Goal: Task Accomplishment & Management: Manage account settings

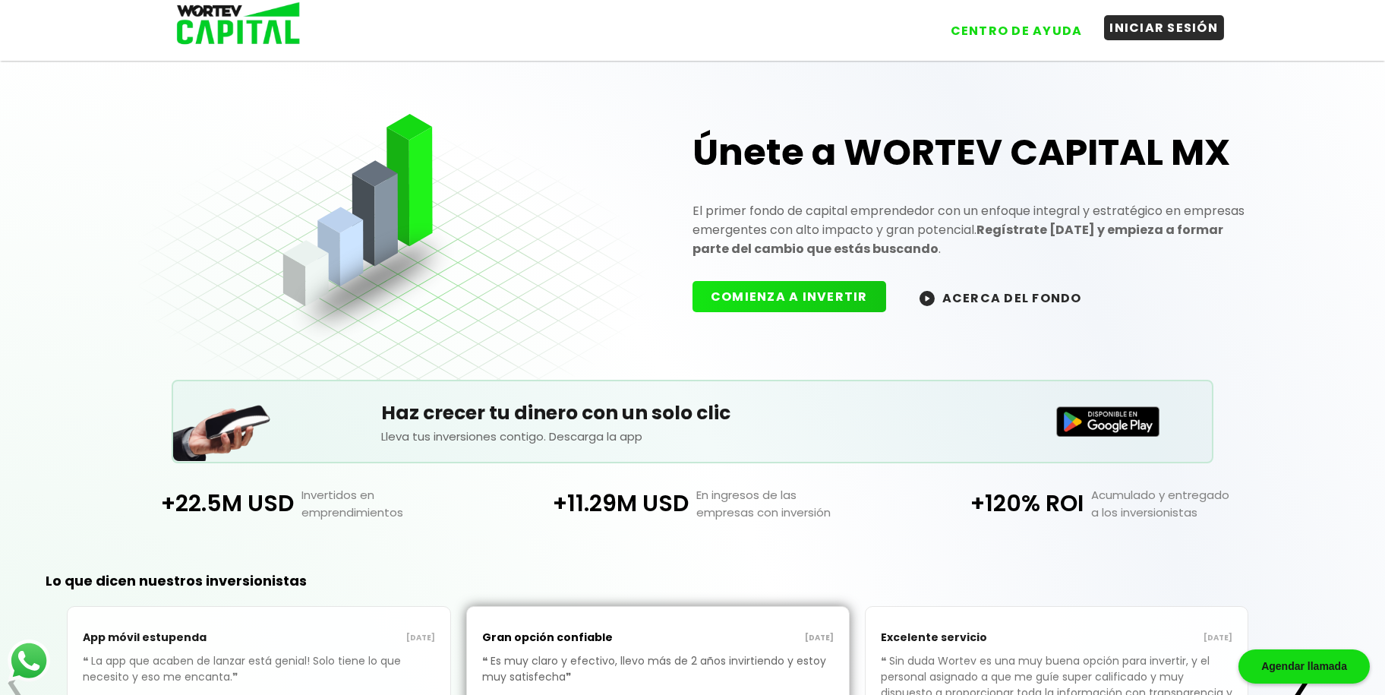
click at [1155, 27] on button "INICIAR SESIÓN" at bounding box center [1164, 27] width 121 height 25
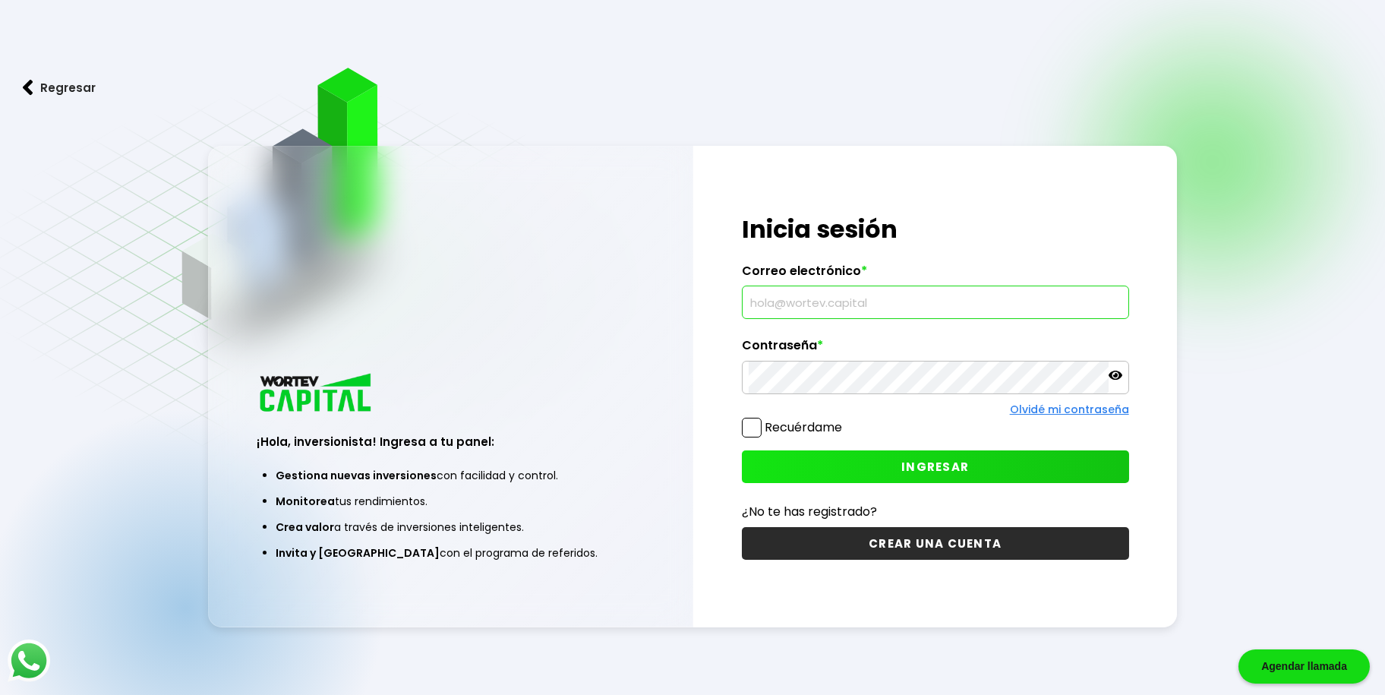
click at [838, 303] on input "text" at bounding box center [936, 302] width 374 height 32
type input "[EMAIL_ADDRESS][DOMAIN_NAME]"
click at [822, 459] on button "INGRESAR" at bounding box center [935, 466] width 387 height 33
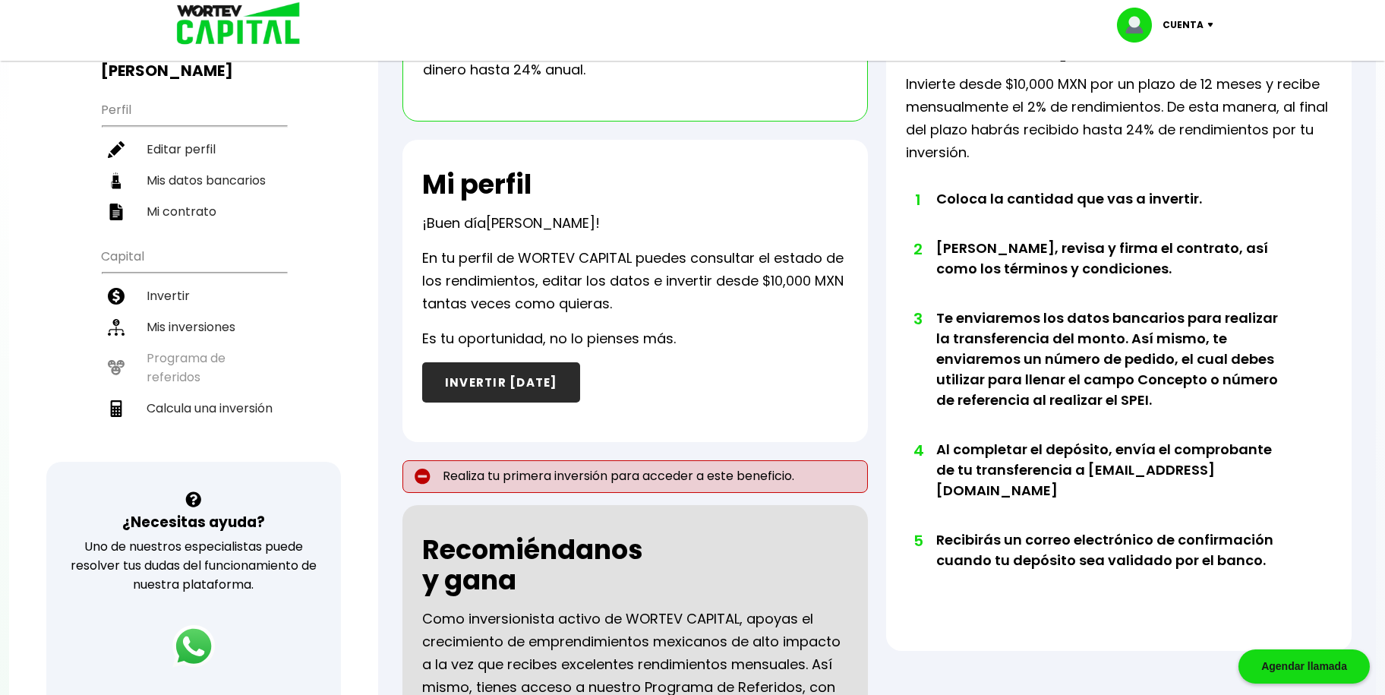
scroll to position [152, 0]
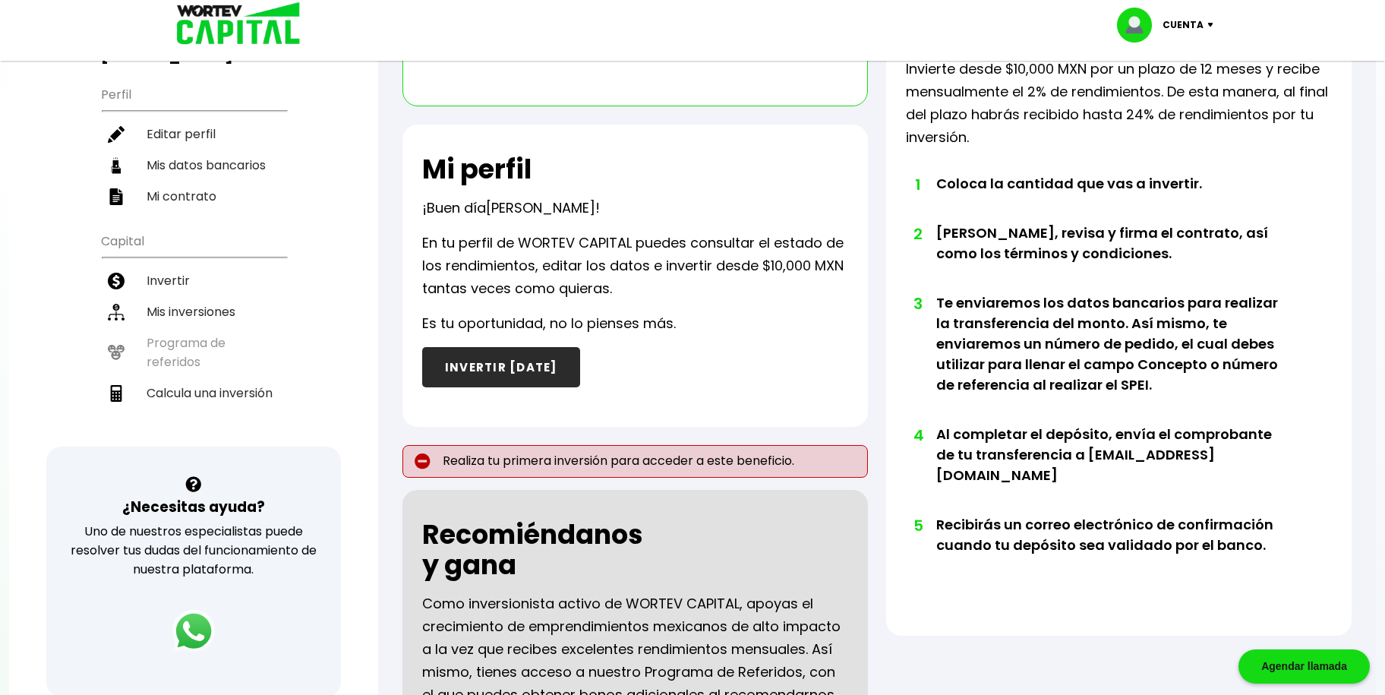
click at [480, 360] on button "INVERTIR [DATE]" at bounding box center [501, 367] width 158 height 40
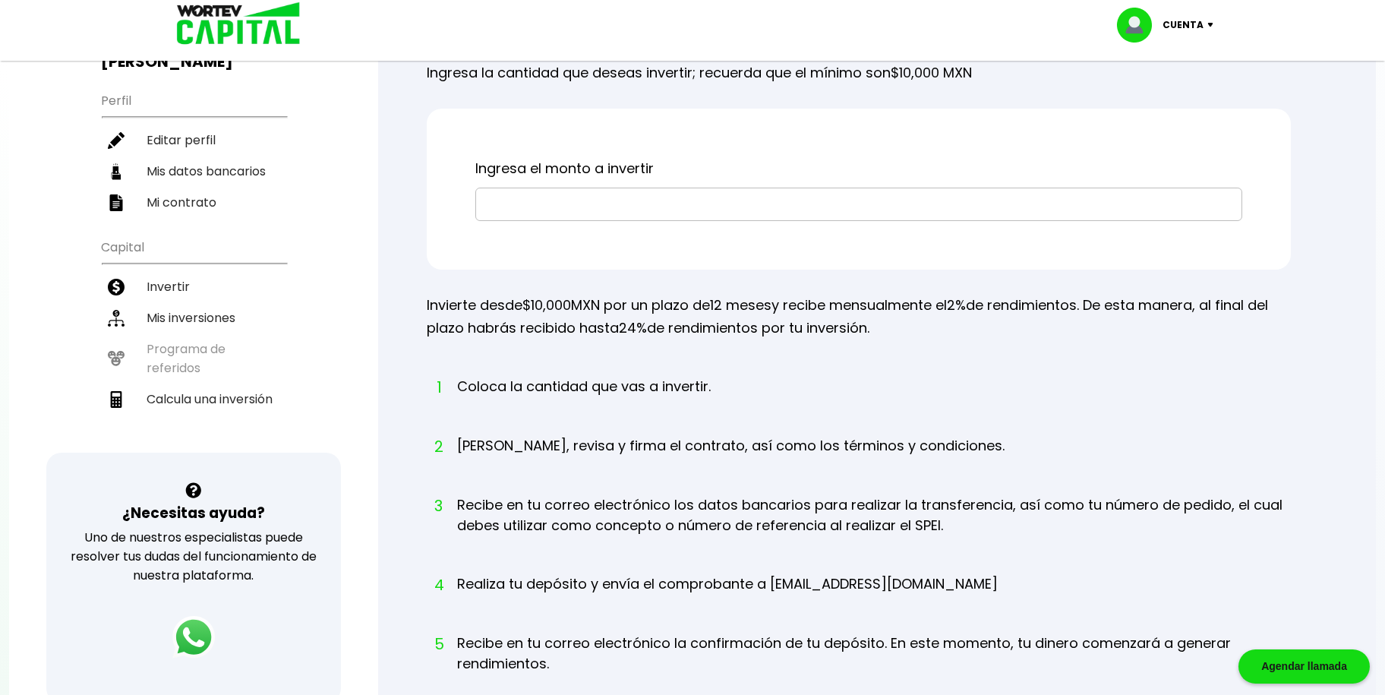
scroll to position [152, 0]
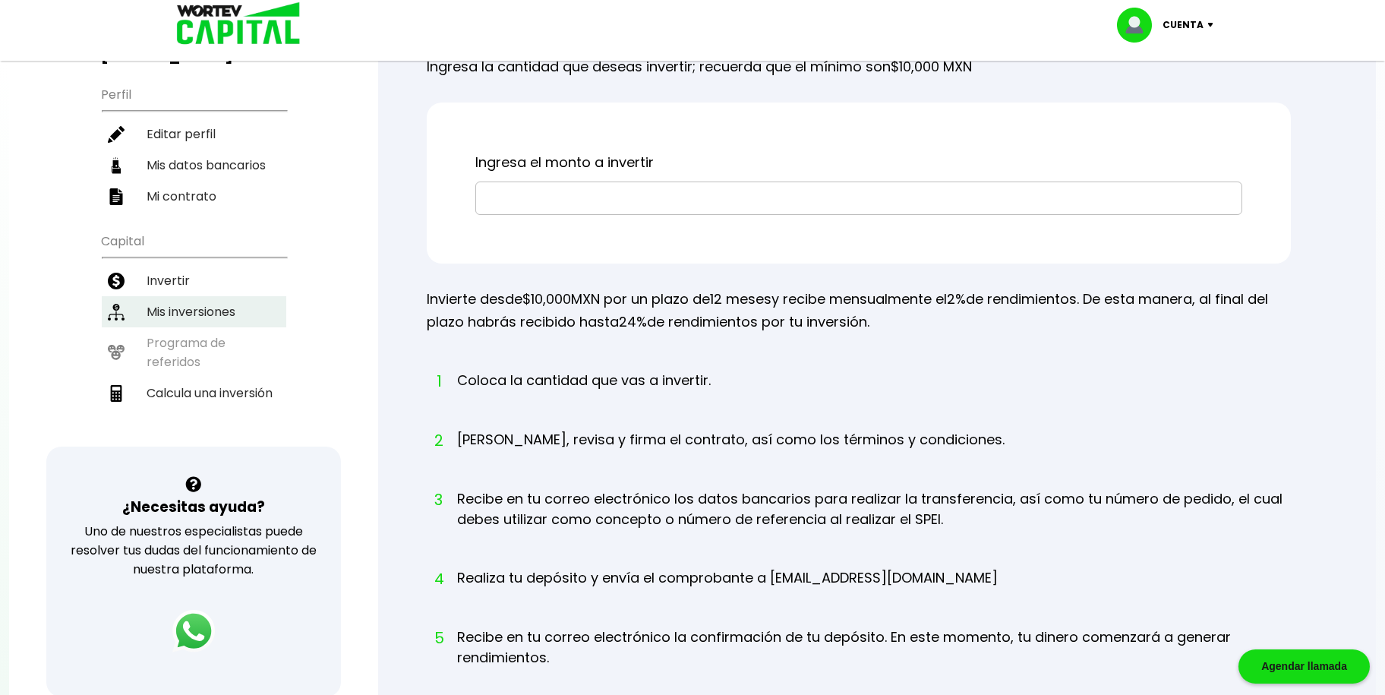
click at [188, 296] on li "Mis inversiones" at bounding box center [194, 311] width 185 height 31
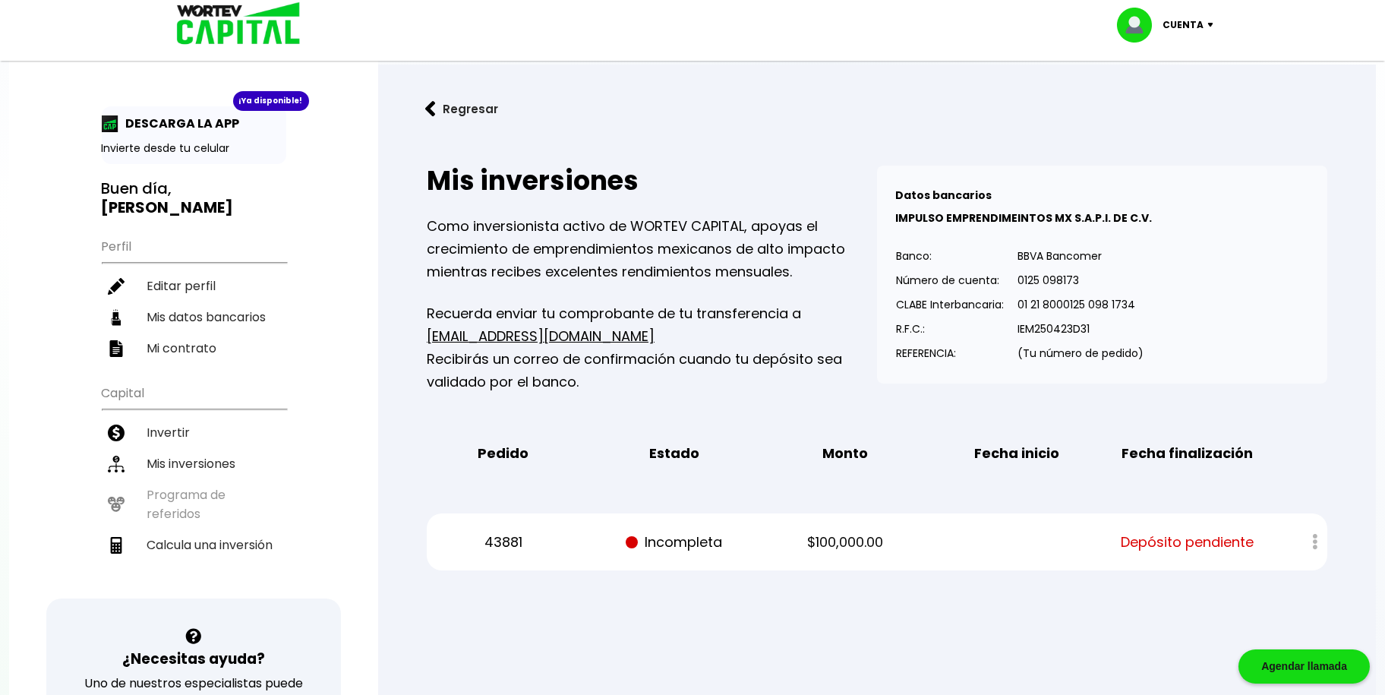
click at [1212, 23] on img at bounding box center [1213, 25] width 21 height 5
click at [1163, 100] on li "Cerrar sesión" at bounding box center [1166, 101] width 121 height 31
